Goal: Navigation & Orientation: Find specific page/section

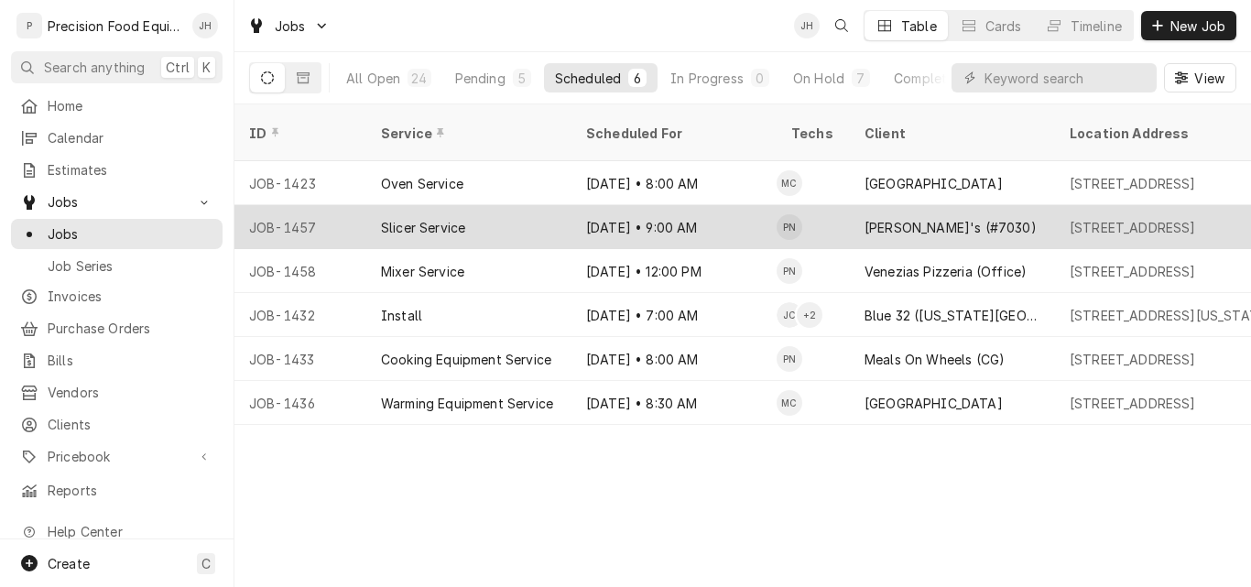
click at [484, 205] on div "Slicer Service" at bounding box center [468, 227] width 205 height 44
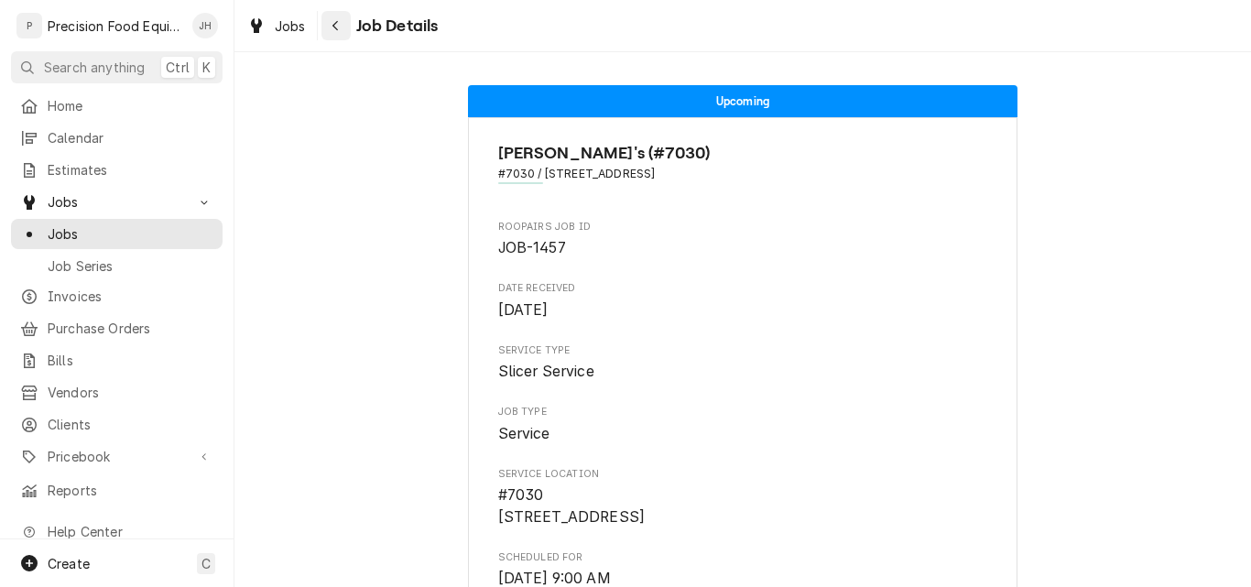
click at [336, 26] on icon "Navigate back" at bounding box center [336, 25] width 8 height 13
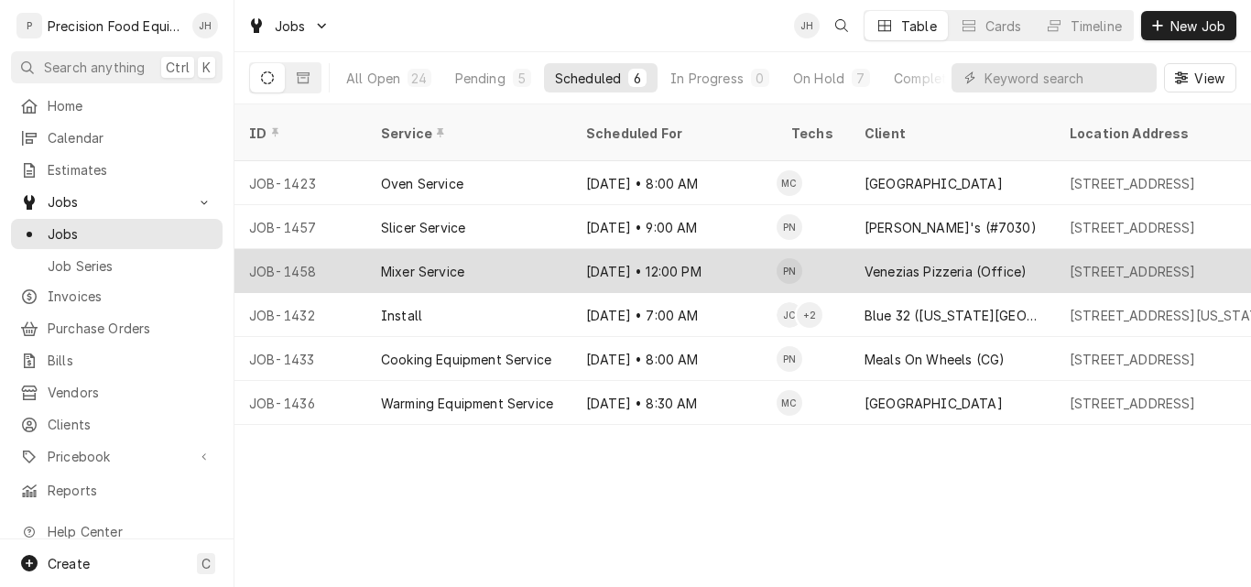
click at [530, 251] on div "Mixer Service" at bounding box center [468, 271] width 205 height 44
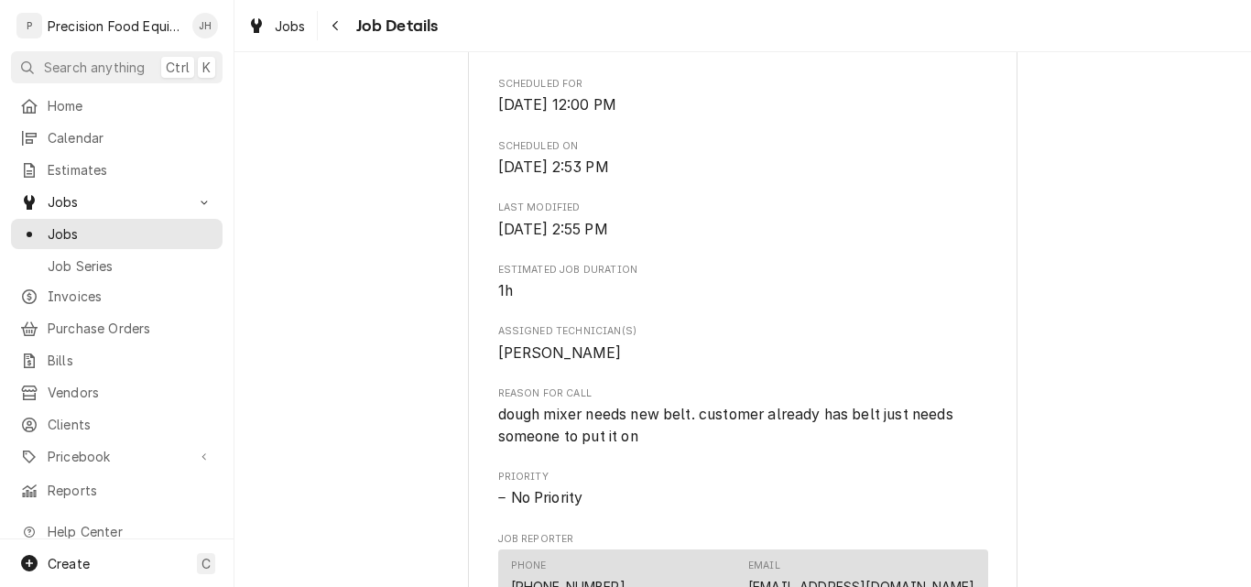
scroll to position [261, 0]
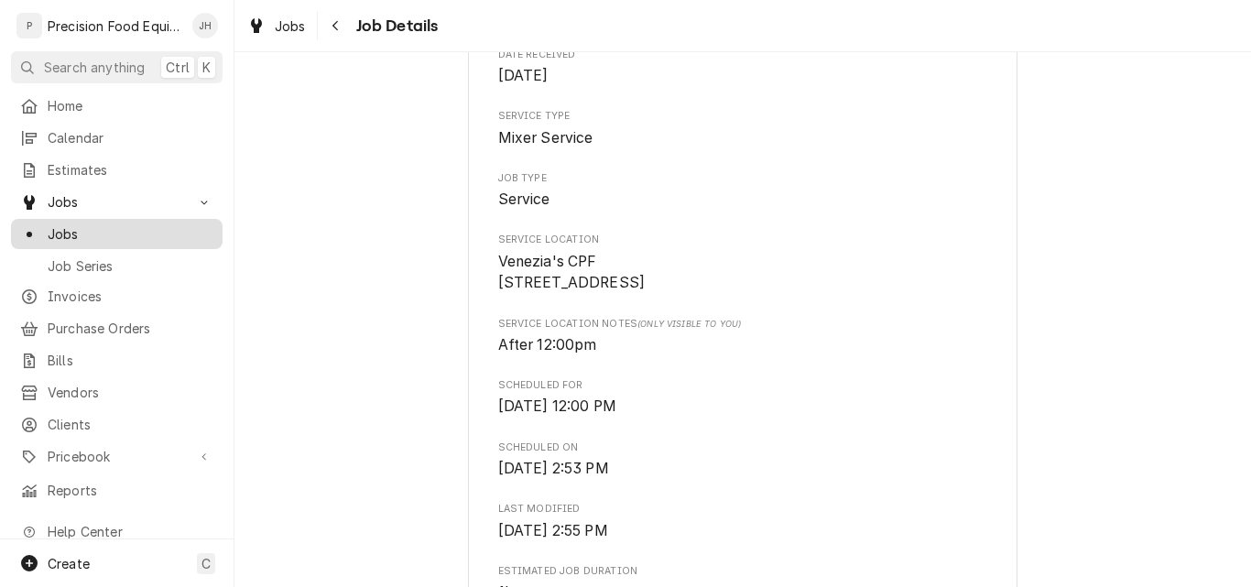
click at [82, 224] on span "Jobs" at bounding box center [131, 233] width 166 height 19
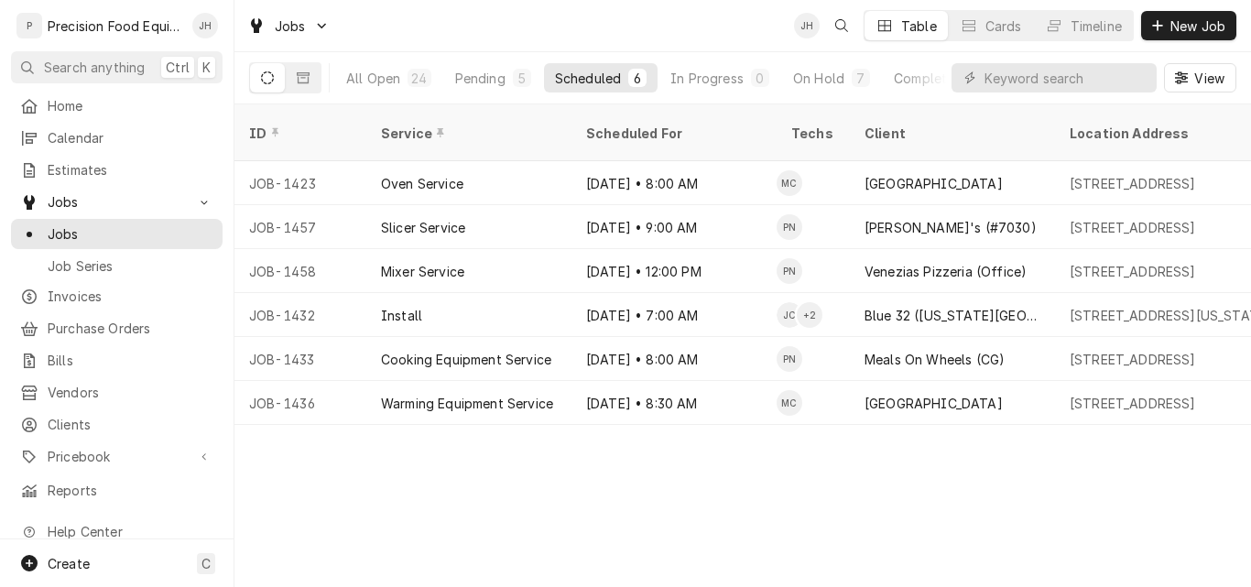
click at [582, 495] on div "ID Service Scheduled For Techs Client Location Address Status Date Received Job…" at bounding box center [742, 345] width 1017 height 483
